Goal: Task Accomplishment & Management: Complete application form

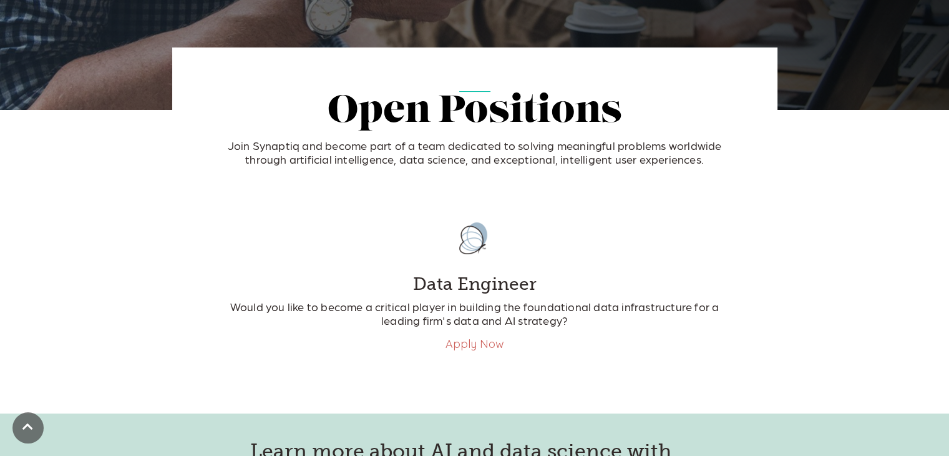
scroll to position [250, 0]
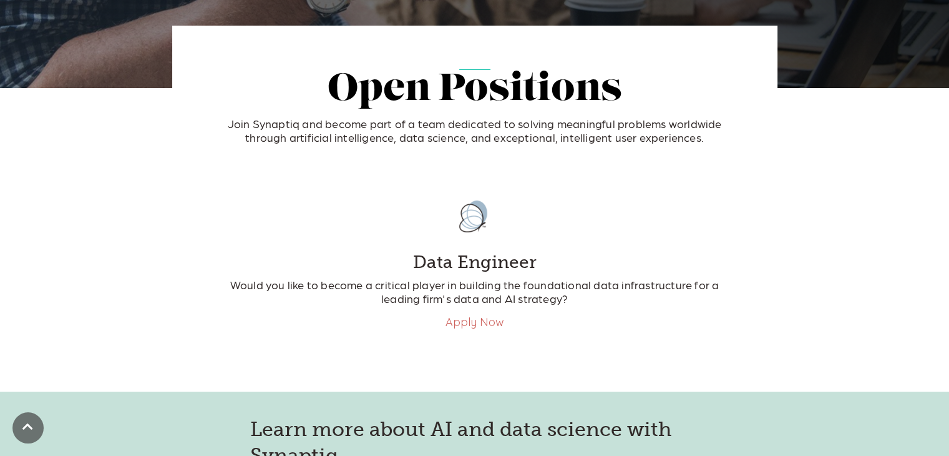
click at [467, 323] on link "Apply Now" at bounding box center [475, 322] width 59 height 14
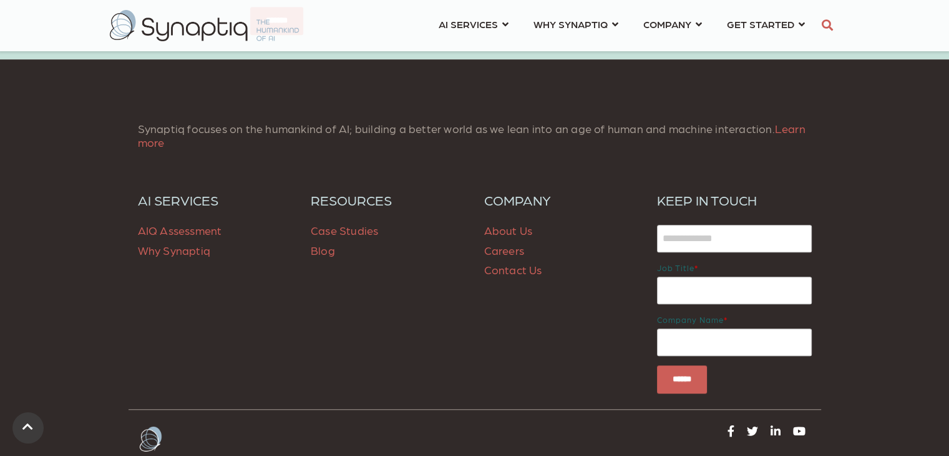
scroll to position [916, 0]
click at [502, 252] on link "Careers" at bounding box center [504, 249] width 40 height 13
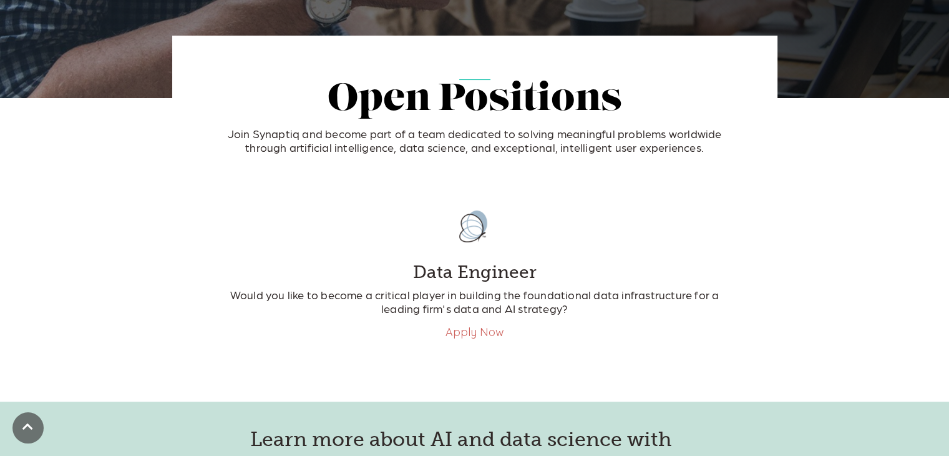
scroll to position [250, 0]
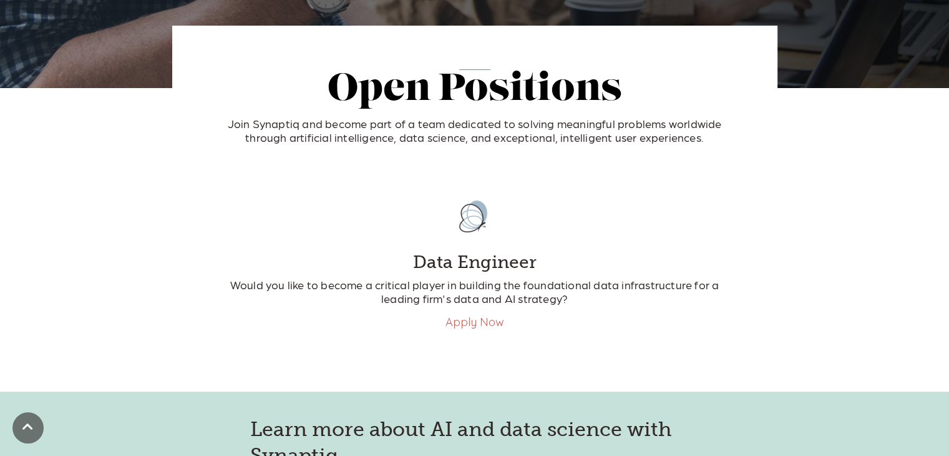
click at [464, 132] on span "Join Synaptiq and become part of a team dedicated to solving meaningful problem…" at bounding box center [475, 130] width 494 height 27
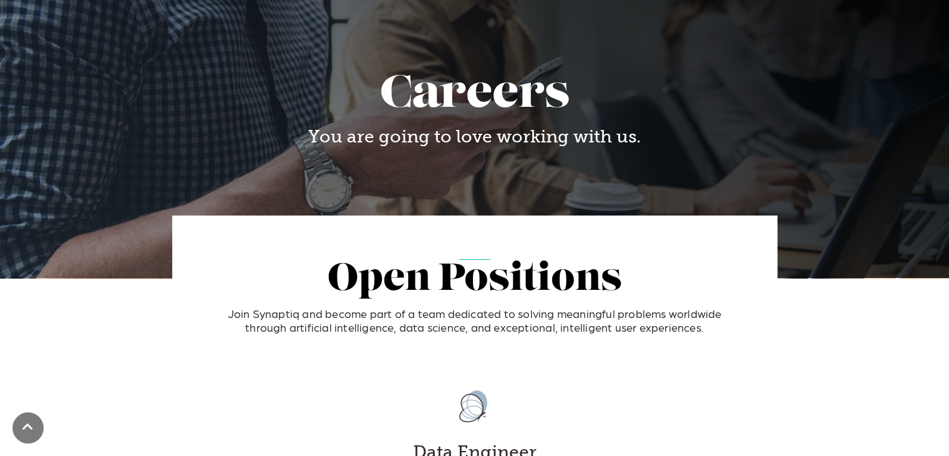
scroll to position [0, 0]
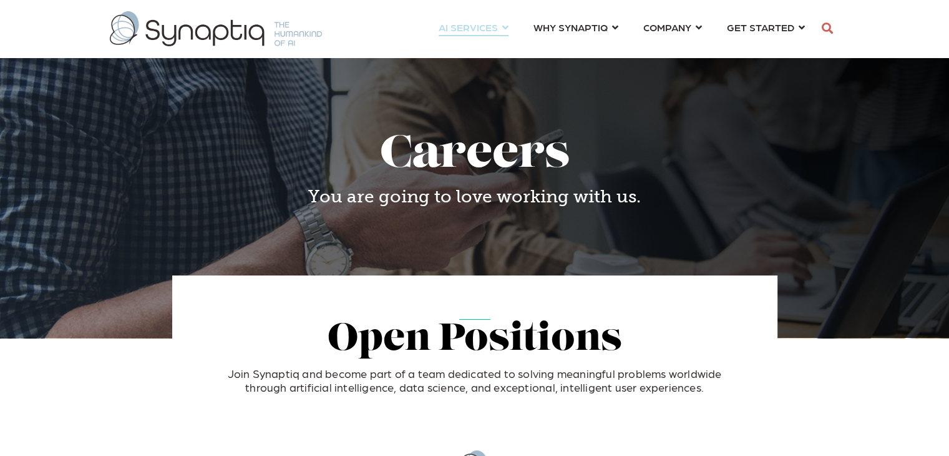
click at [502, 26] on link "AI SERVICES ⇲ By Industry Construction & Real Estate Healthcare Legal Governmen…" at bounding box center [474, 27] width 70 height 23
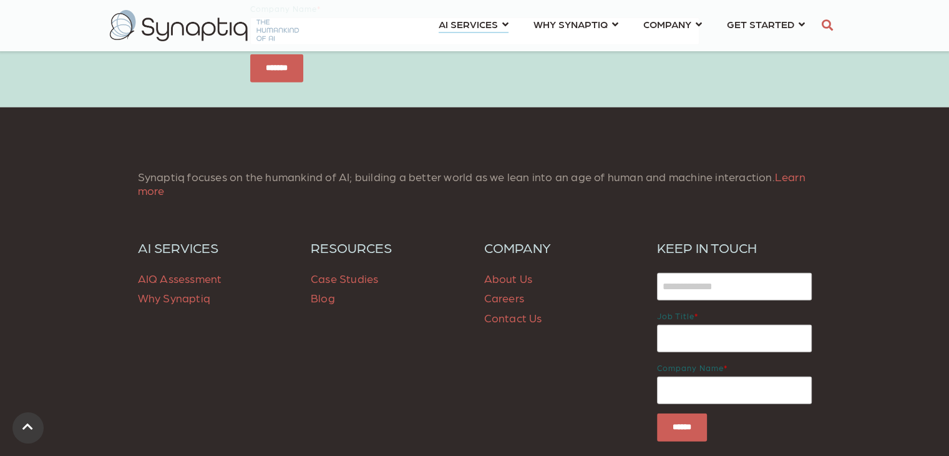
scroll to position [3502, 0]
